Goal: Transaction & Acquisition: Download file/media

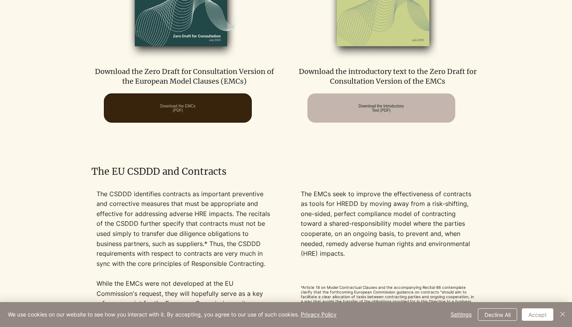
scroll to position [495, 0]
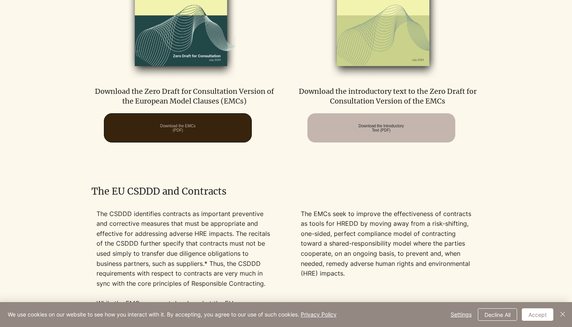
click at [191, 132] on span "Download the EMCs (PDF)" at bounding box center [177, 128] width 35 height 9
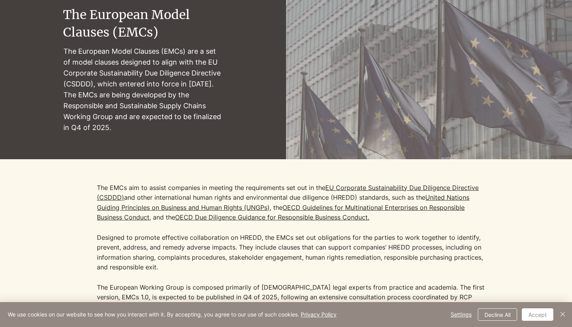
scroll to position [120, 0]
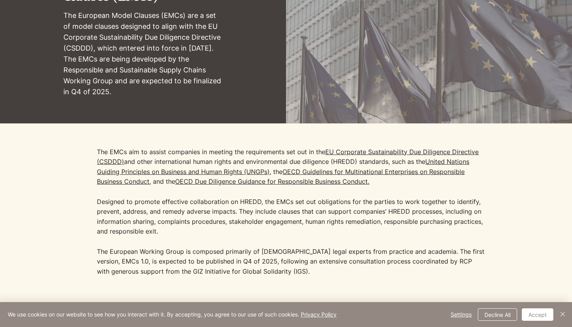
click at [172, 96] on p "The European Model Clauses (EMCs) are a set of model clauses designed to align …" at bounding box center [143, 54] width 160 height 88
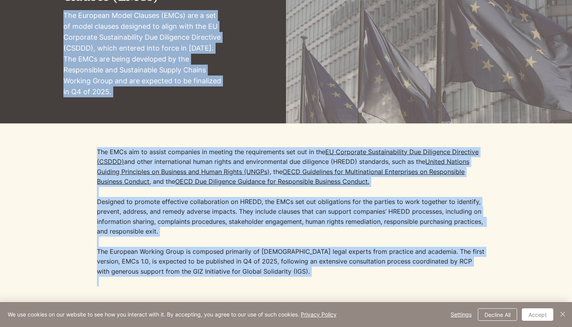
click at [172, 96] on p "The European Model Clauses (EMCs) are a set of model clauses designed to align …" at bounding box center [143, 54] width 160 height 88
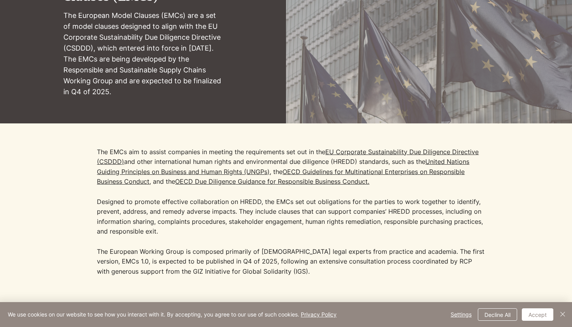
click at [195, 247] on p "​" at bounding box center [291, 242] width 389 height 10
click at [187, 257] on p "The European Working Group is composed primarily of [DEMOGRAPHIC_DATA] legal ex…" at bounding box center [291, 262] width 389 height 30
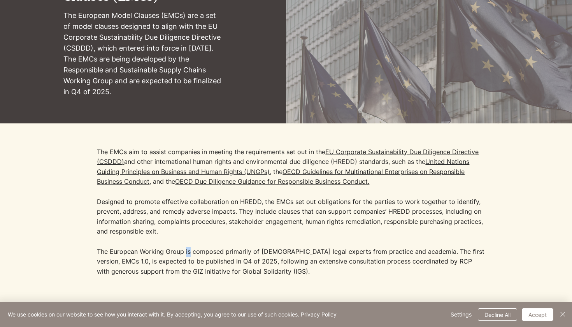
click at [187, 257] on p "The European Working Group is composed primarily of [DEMOGRAPHIC_DATA] legal ex…" at bounding box center [291, 262] width 389 height 30
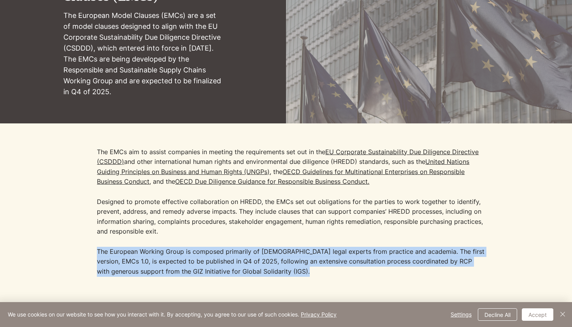
click at [187, 257] on p "The European Working Group is composed primarily of [DEMOGRAPHIC_DATA] legal ex…" at bounding box center [291, 262] width 389 height 30
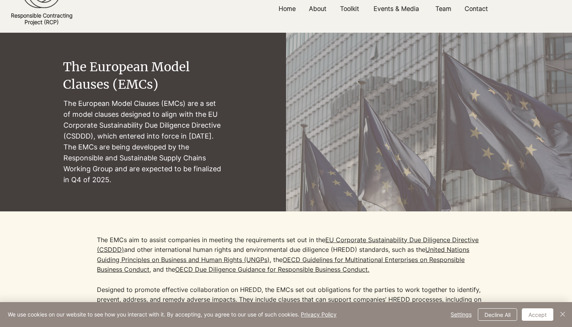
scroll to position [31, 0]
